Goal: Find contact information: Find contact information

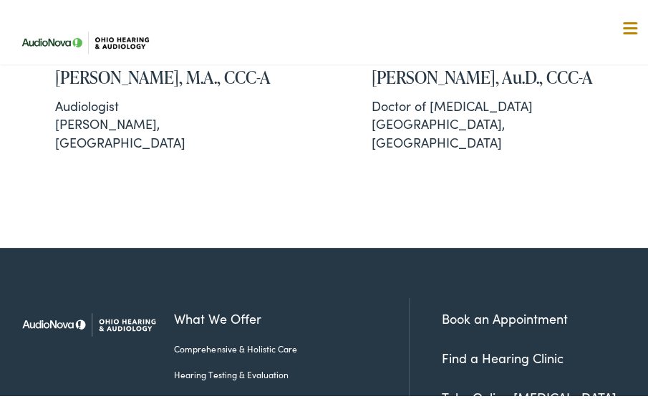
scroll to position [5372, 0]
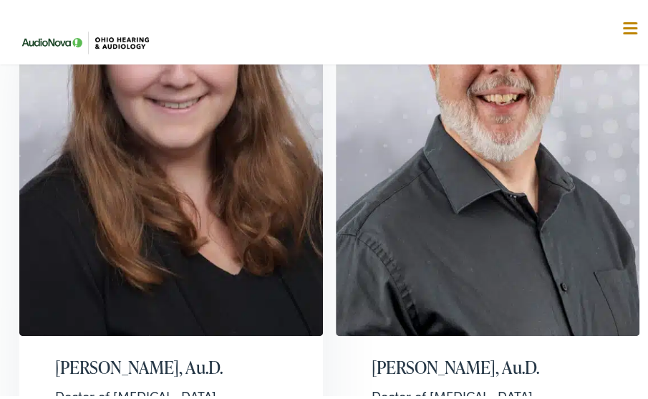
scroll to position [2214, 0]
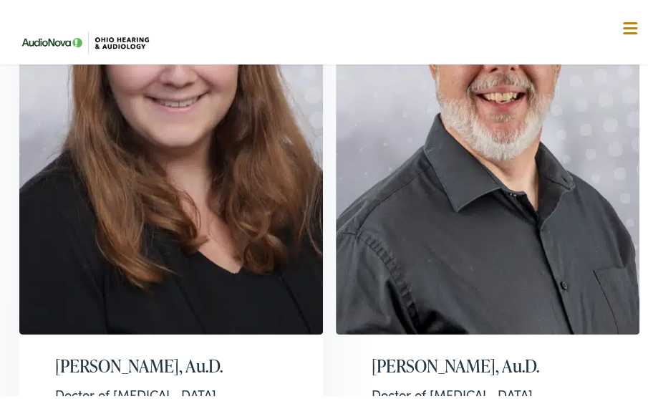
click at [189, 139] on img at bounding box center [171, 118] width 304 height 425
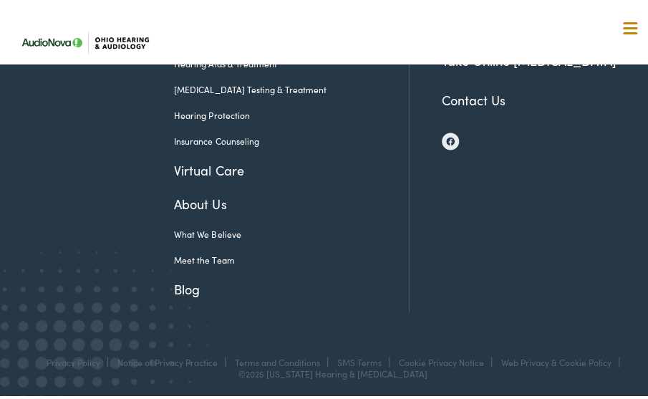
scroll to position [845, 0]
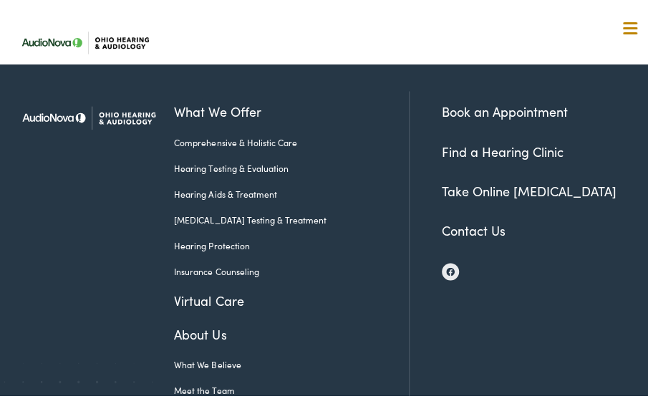
click at [442, 223] on link "Contact Us" at bounding box center [474, 226] width 64 height 18
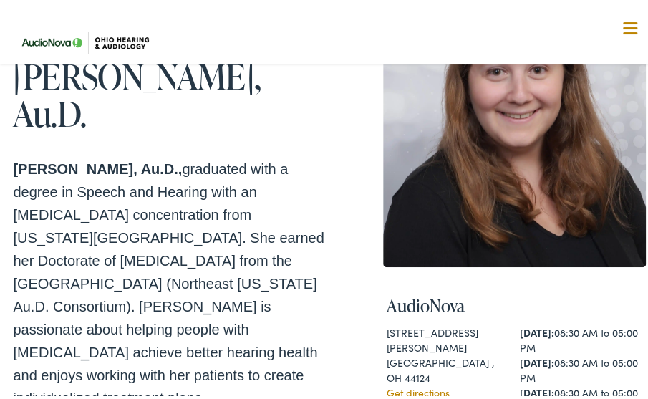
scroll to position [0, 0]
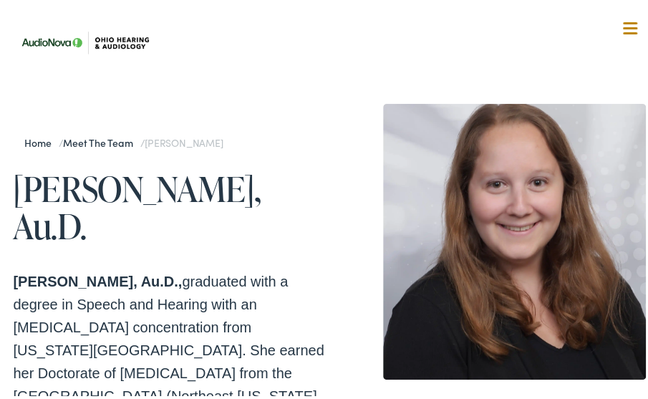
click at [152, 202] on h1 "Carly Wohlfeiler, Au.D." at bounding box center [171, 204] width 316 height 76
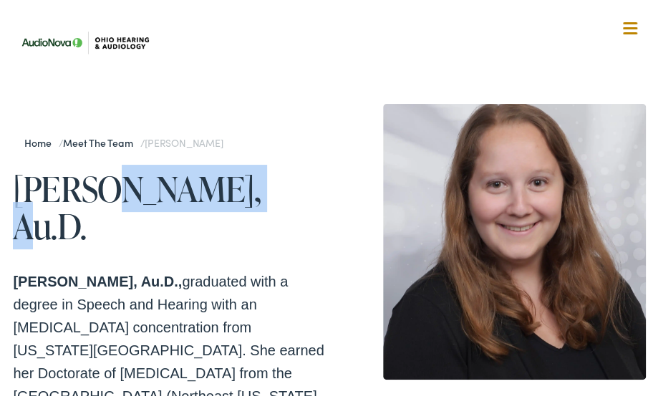
click at [152, 202] on h1 "Carly Wohlfeiler, Au.D." at bounding box center [171, 204] width 316 height 76
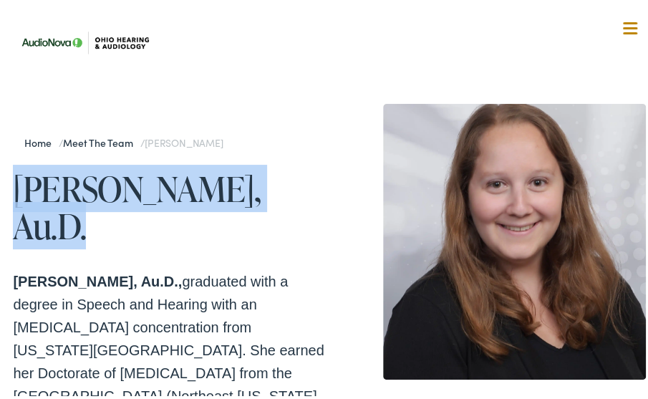
click at [152, 202] on h1 "Carly Wohlfeiler, Au.D." at bounding box center [171, 204] width 316 height 76
copy div "Carly Wohlfeiler, Au.D."
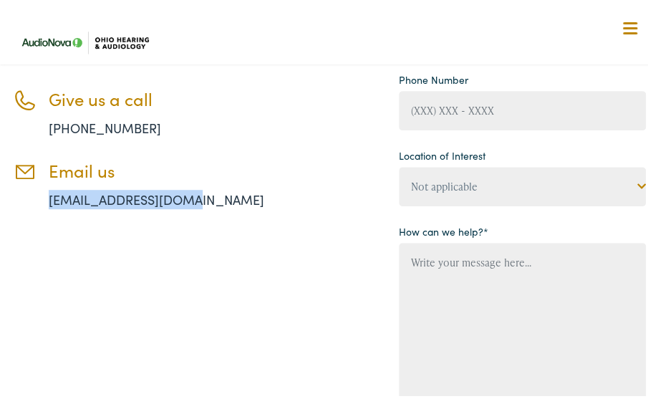
drag, startPoint x: 129, startPoint y: 161, endPoint x: 188, endPoint y: 162, distance: 58.7
click at [188, 162] on li "Email us [EMAIL_ADDRESS][DOMAIN_NAME]" at bounding box center [171, 181] width 316 height 49
copy link "[EMAIL_ADDRESS][DOMAIN_NAME]"
